Goal: Task Accomplishment & Management: Manage account settings

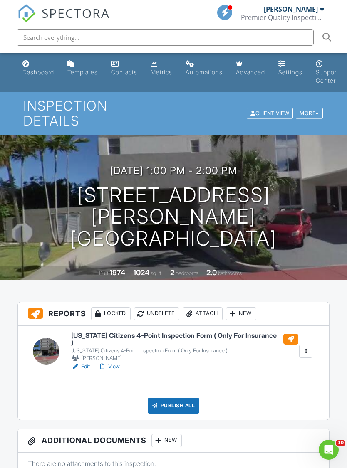
click at [119, 363] on link "View" at bounding box center [109, 367] width 22 height 8
click at [118, 363] on link "View" at bounding box center [109, 367] width 22 height 8
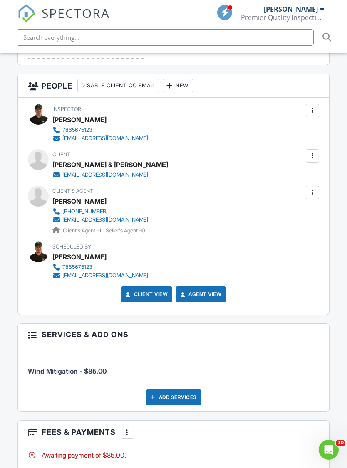
scroll to position [926, 0]
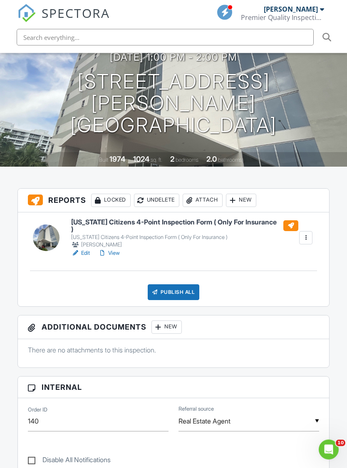
click at [116, 250] on link "View" at bounding box center [109, 254] width 22 height 8
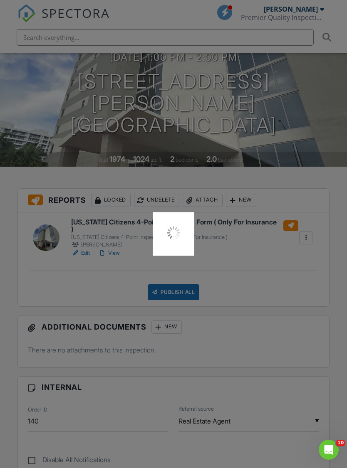
scroll to position [28, 0]
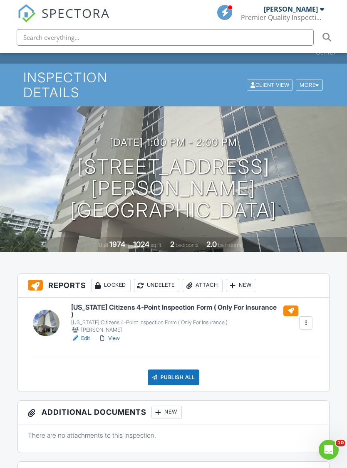
click at [182, 370] on div "Publish All" at bounding box center [174, 378] width 52 height 16
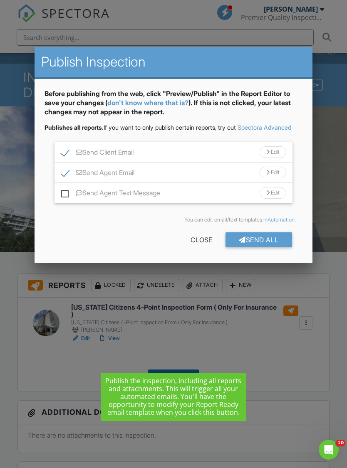
click at [279, 230] on div "You can edit email/text templates in Automation ." at bounding box center [174, 220] width 258 height 20
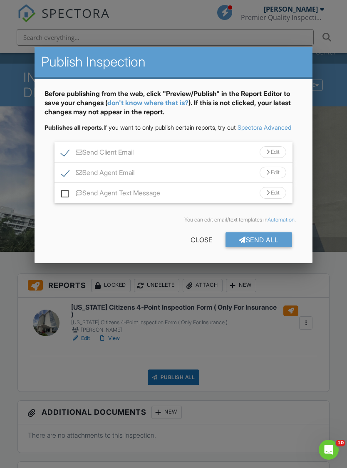
click at [273, 248] on div "Send All" at bounding box center [258, 240] width 67 height 15
